Goal: Information Seeking & Learning: Learn about a topic

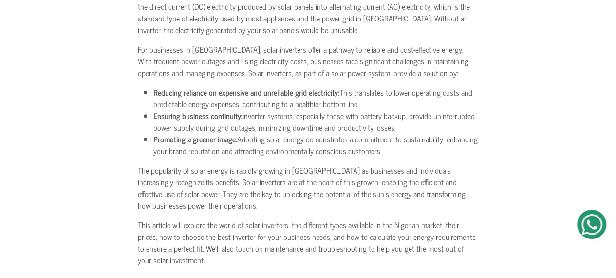
scroll to position [247, 0]
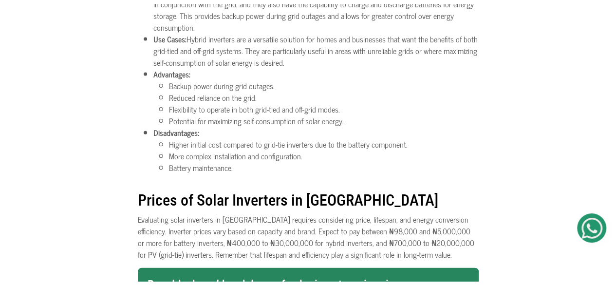
scroll to position [1033, 0]
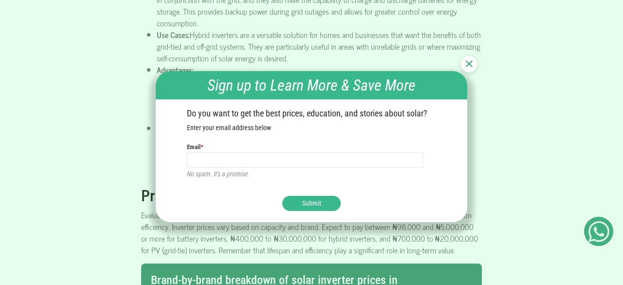
click at [473, 61] on div at bounding box center [469, 64] width 16 height 16
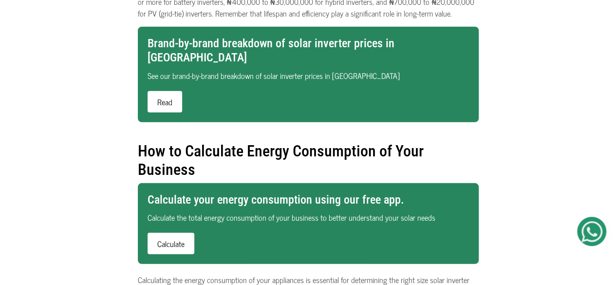
scroll to position [1303, 0]
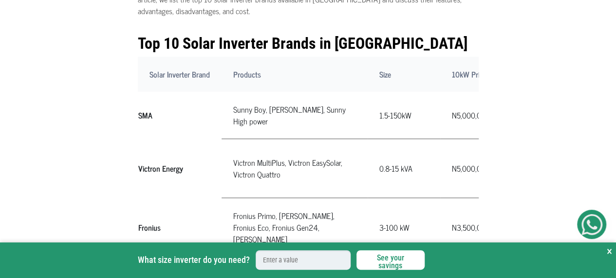
scroll to position [354, 0]
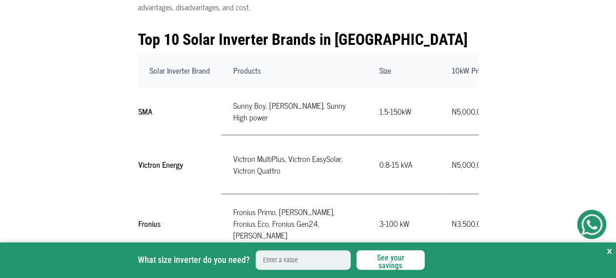
click at [607, 251] on button "×" at bounding box center [609, 251] width 5 height 18
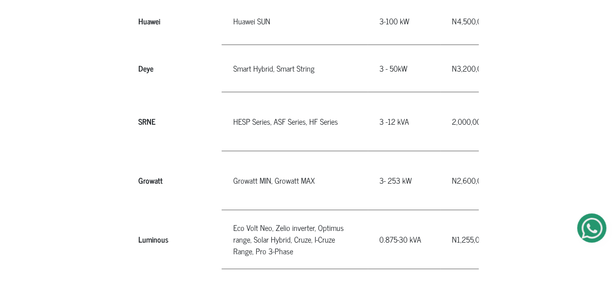
scroll to position [636, 0]
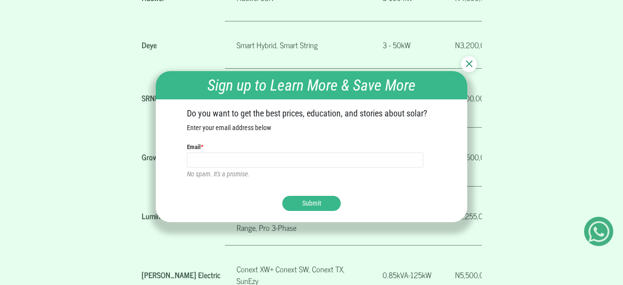
drag, startPoint x: 620, startPoint y: 57, endPoint x: 620, endPoint y: 90, distance: 32.6
click at [469, 63] on img at bounding box center [469, 63] width 7 height 7
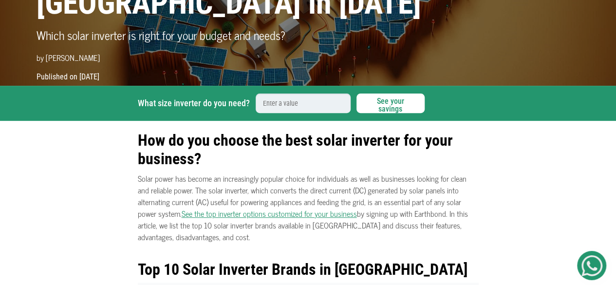
scroll to position [0, 0]
